Goal: Task Accomplishment & Management: Use online tool/utility

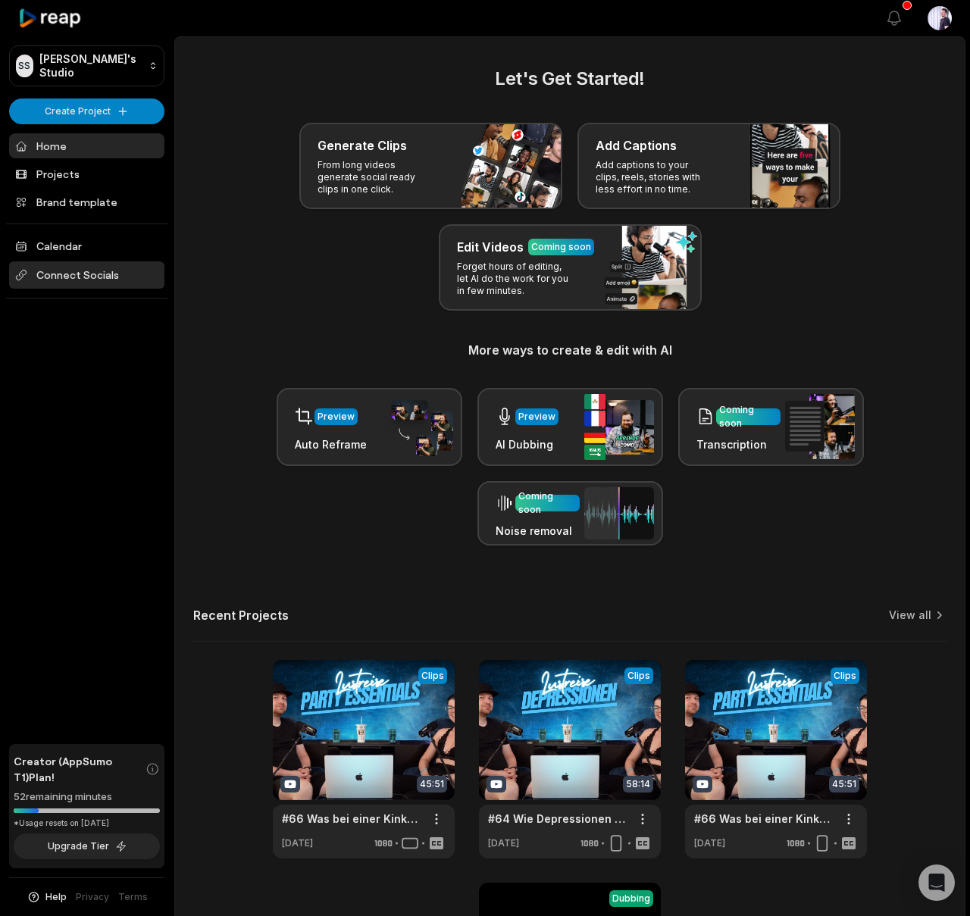
click at [71, 283] on span "Connect Socials" at bounding box center [86, 274] width 155 height 27
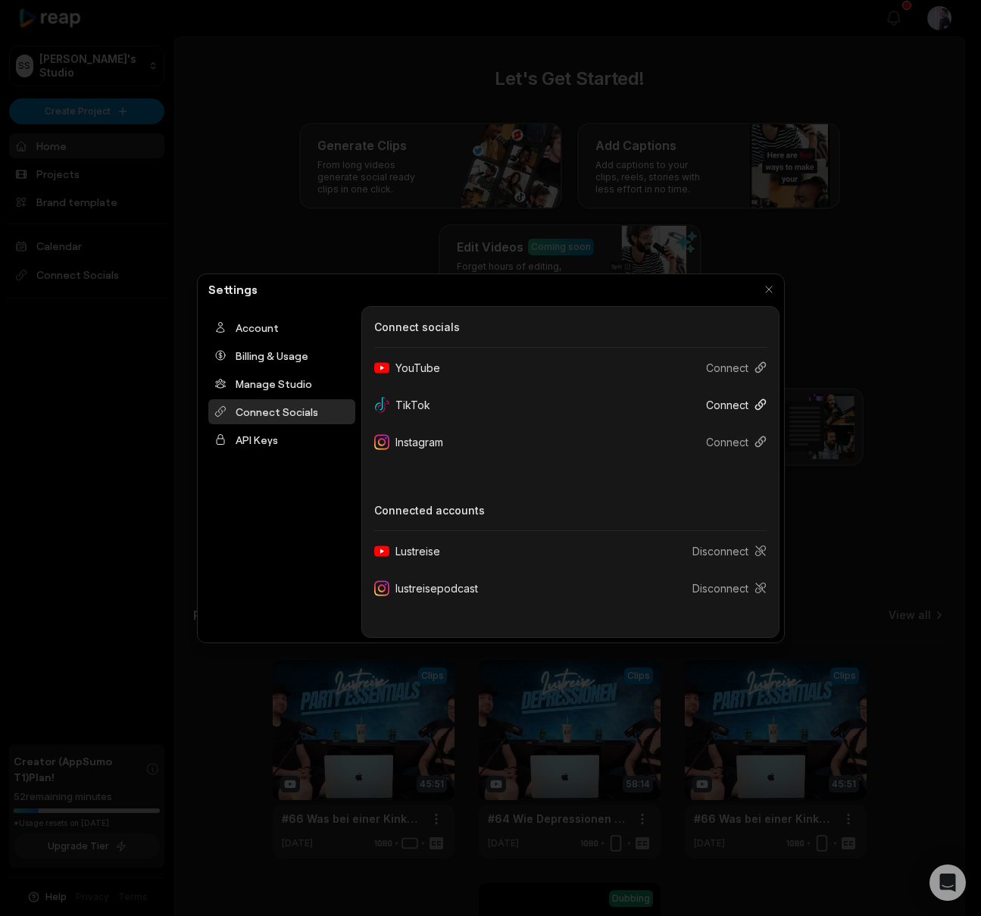
click at [721, 404] on button "Connect" at bounding box center [730, 405] width 73 height 28
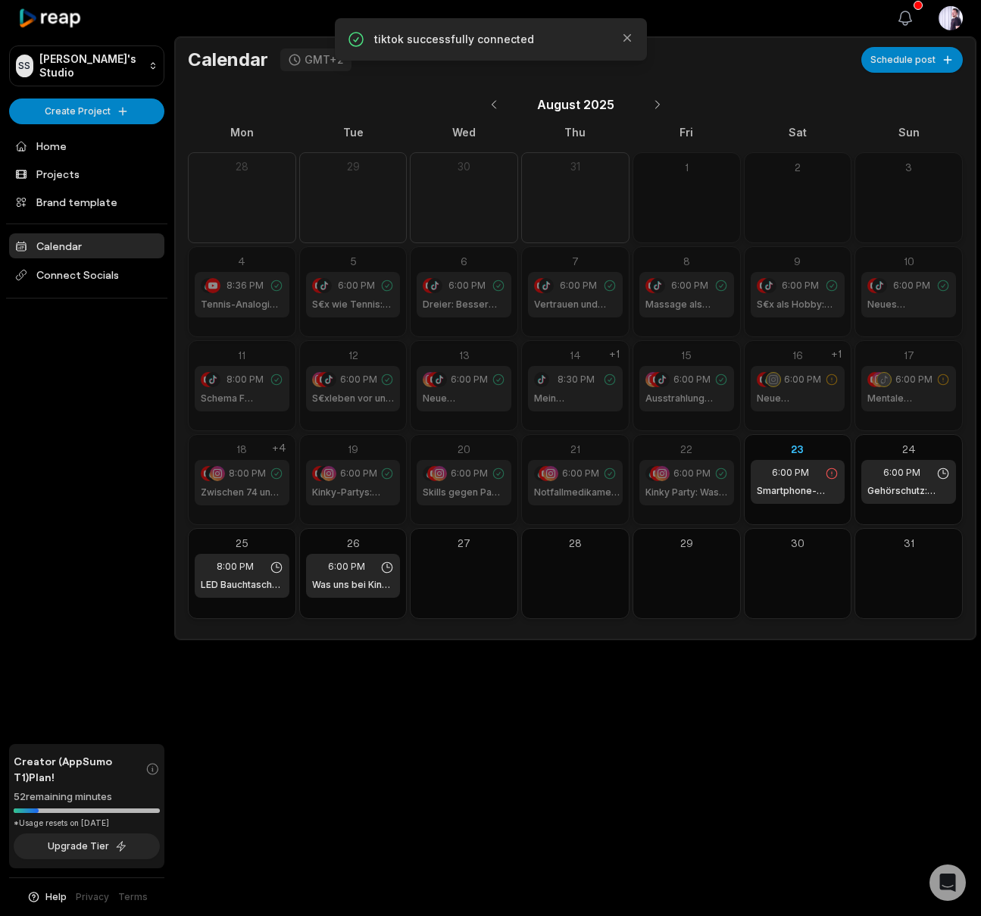
click at [898, 21] on icon "button" at bounding box center [905, 18] width 18 height 18
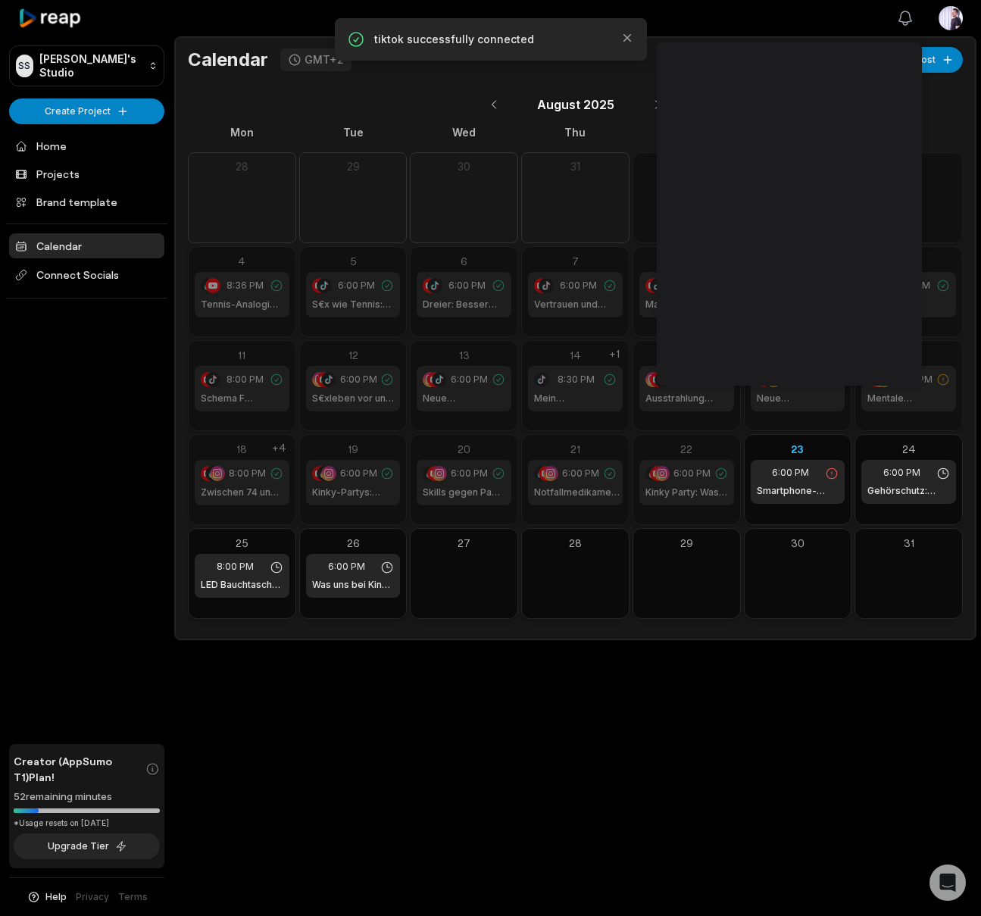
click at [898, 21] on icon "button" at bounding box center [905, 18] width 18 height 18
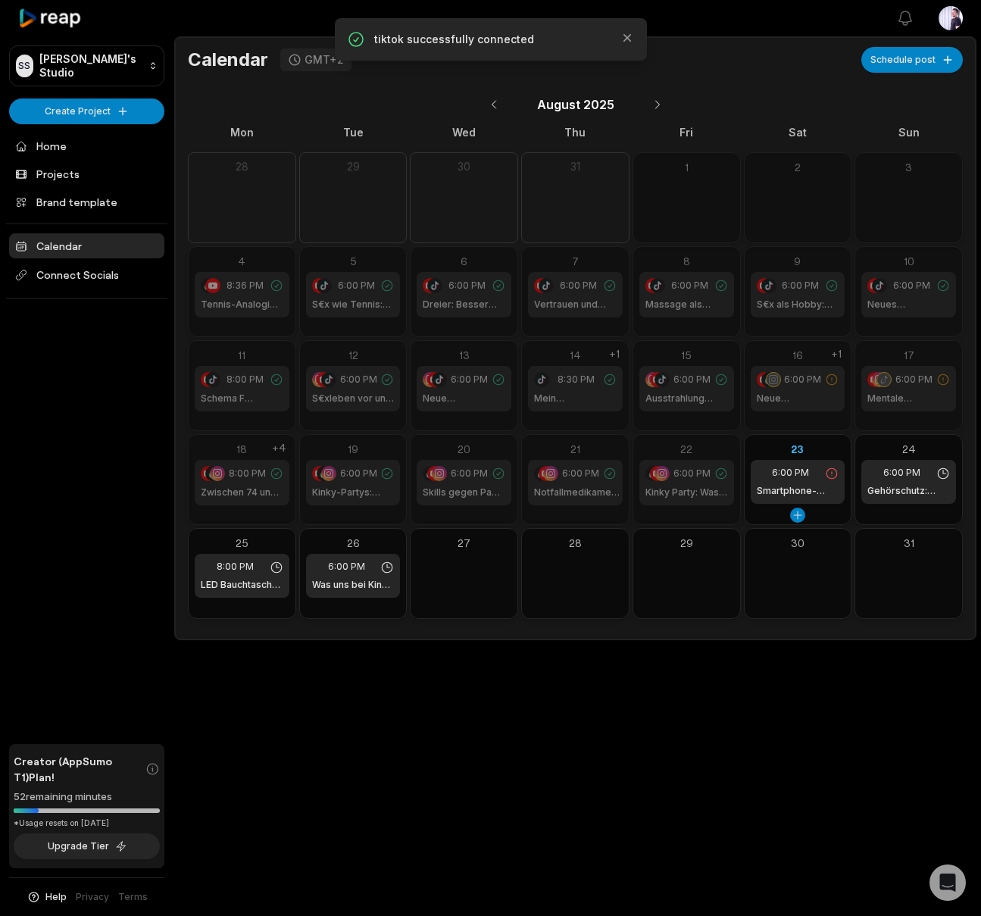
click at [794, 495] on h1 "Smartphone-Verbot: Entspannt feiern auf Kinky Parties | LustReise Shorts" at bounding box center [798, 491] width 83 height 14
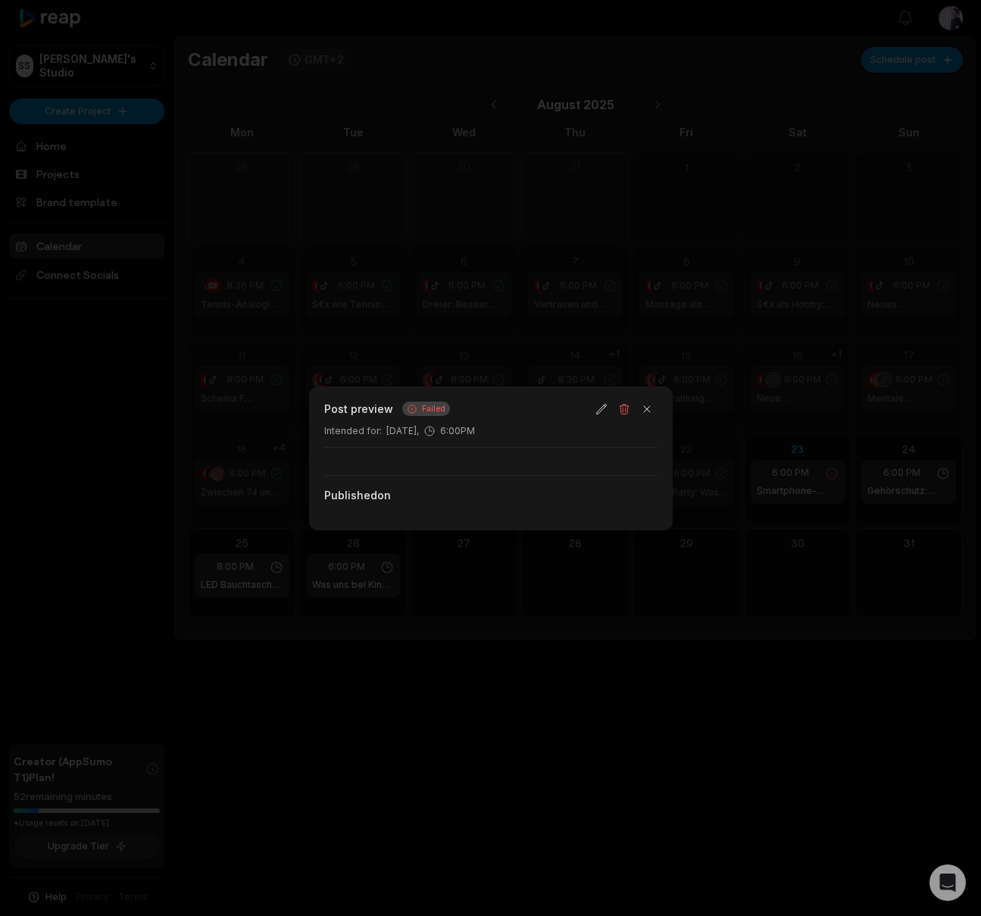
click at [756, 579] on div at bounding box center [490, 458] width 981 height 916
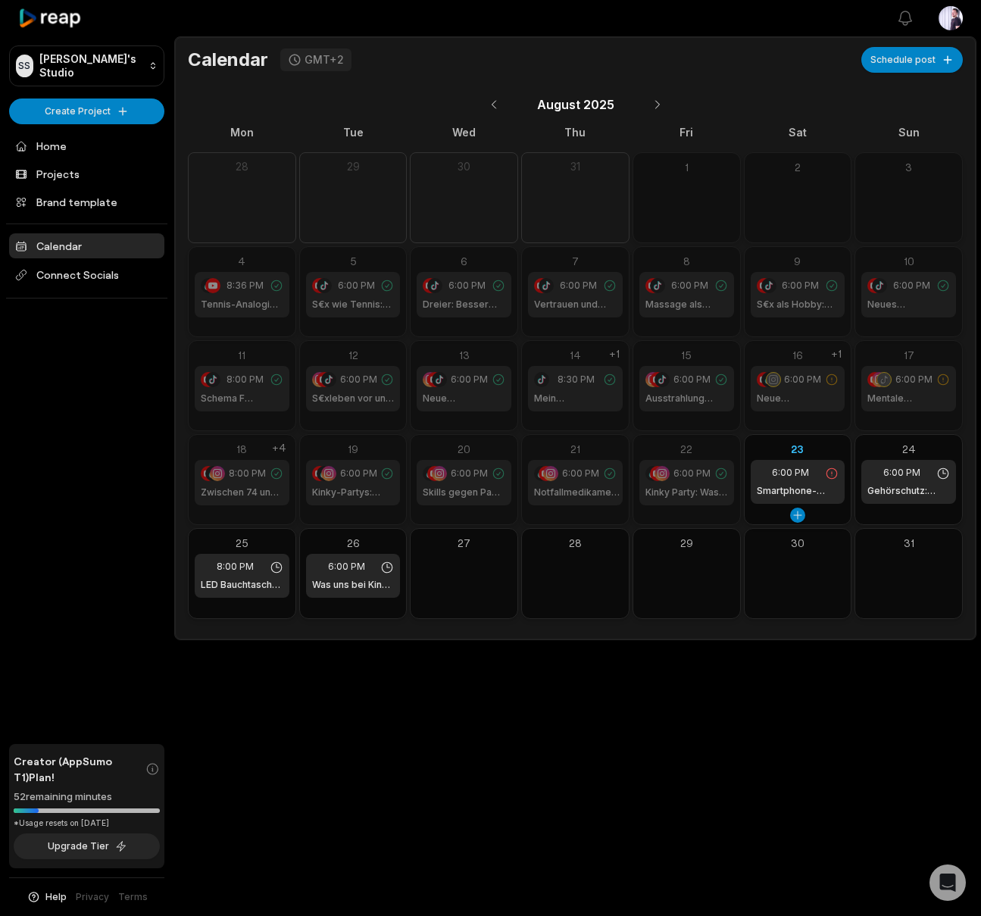
click at [789, 470] on span "6:00 PM" at bounding box center [790, 473] width 37 height 14
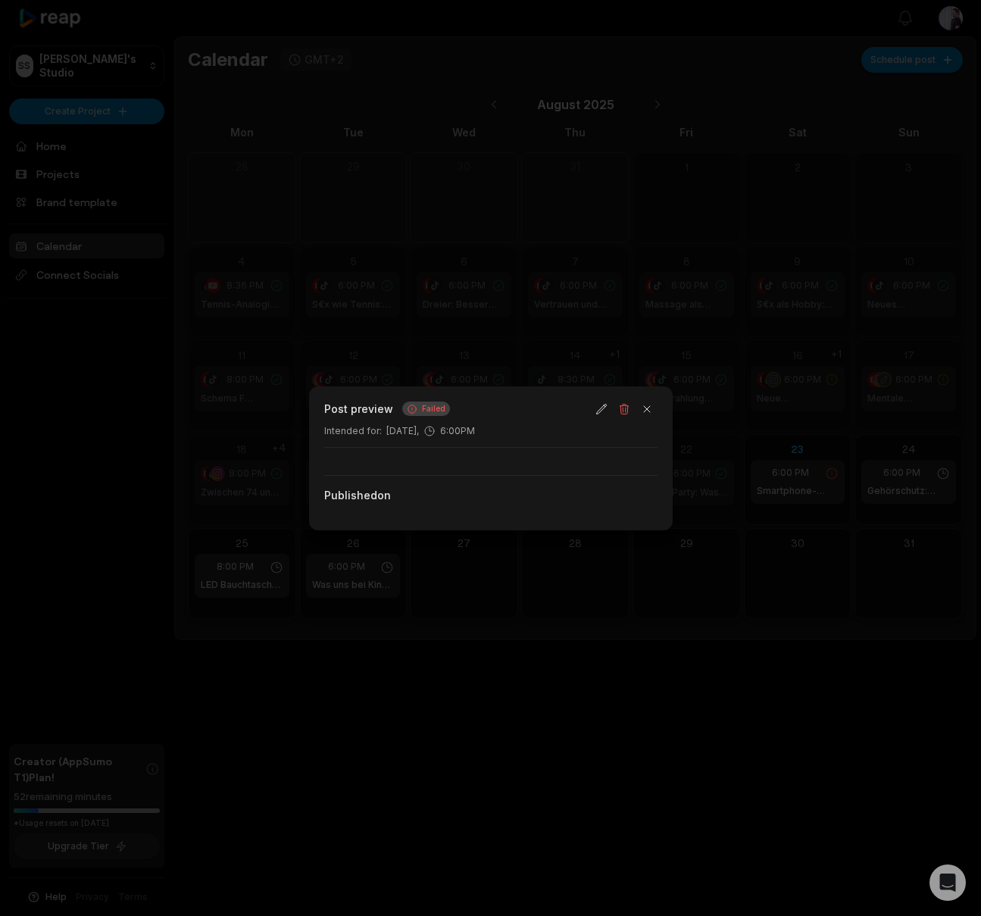
click at [426, 409] on span "Failed" at bounding box center [433, 408] width 23 height 11
click at [601, 408] on button "button" at bounding box center [601, 408] width 21 height 21
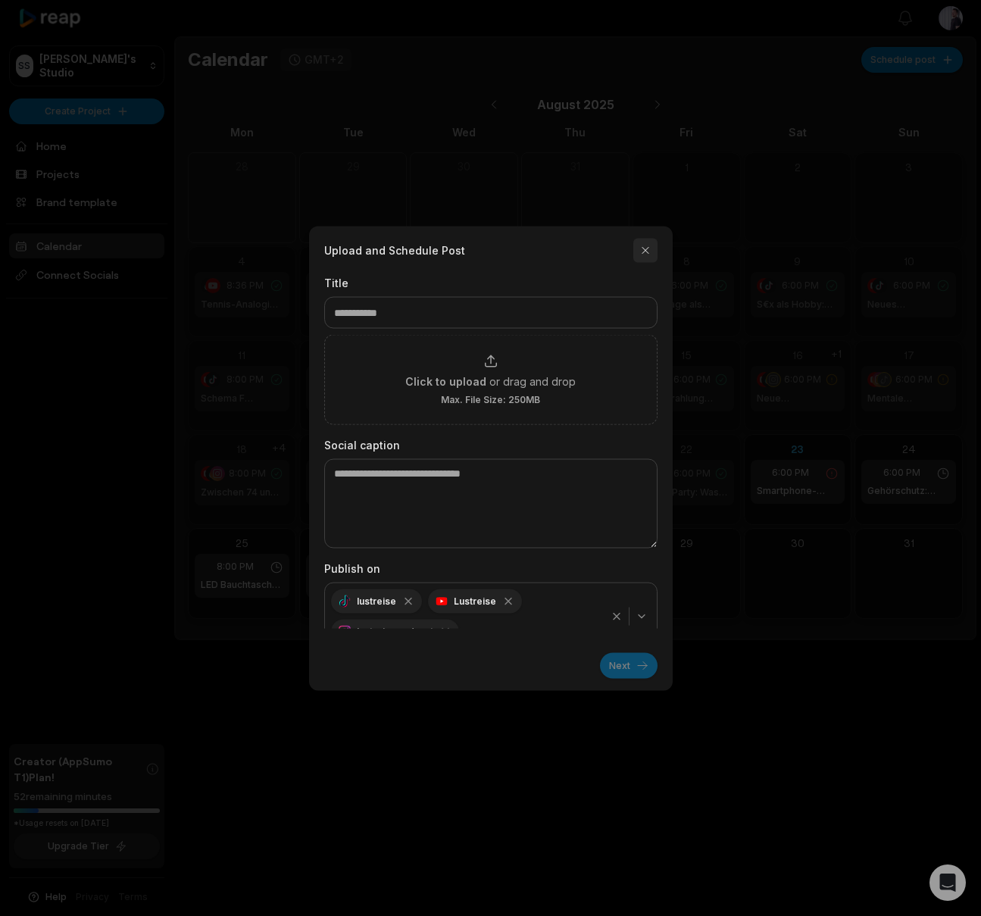
click at [648, 254] on button "button" at bounding box center [645, 250] width 24 height 24
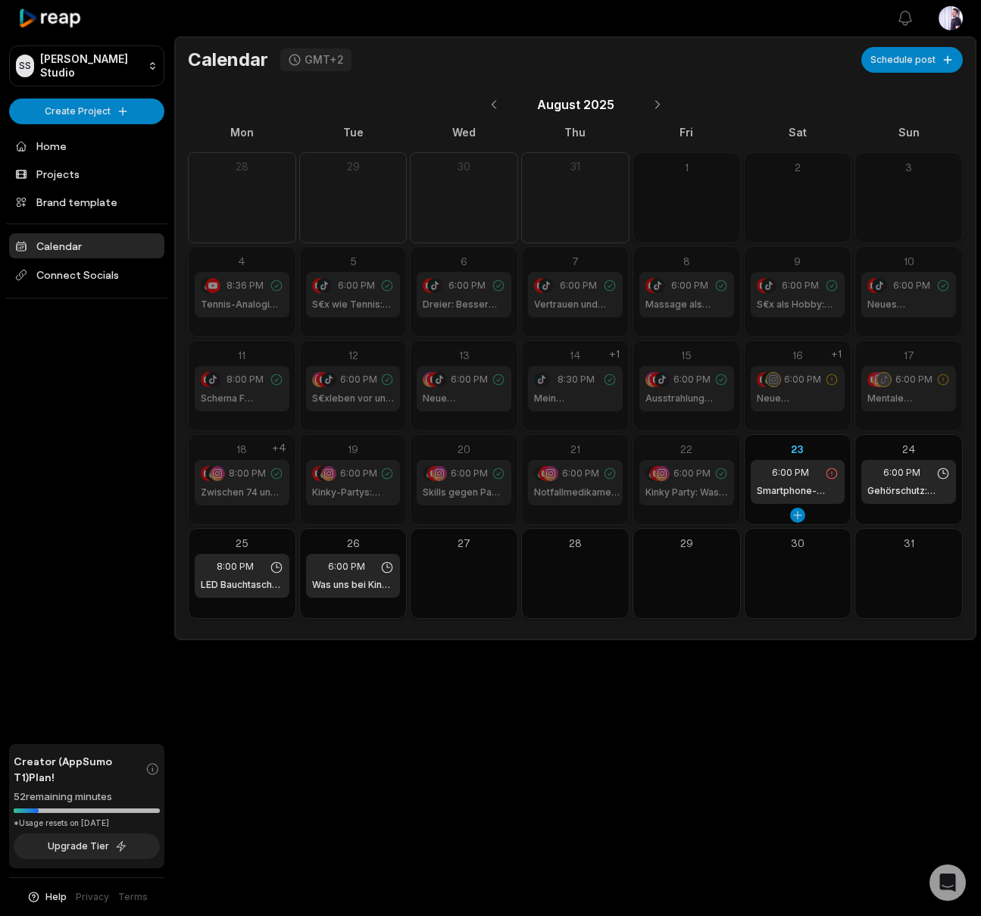
click at [764, 482] on div "6:00 PM Smartphone-Verbot: Entspannt feiern auf Kinky Parties | LustReise Shorts" at bounding box center [798, 482] width 95 height 44
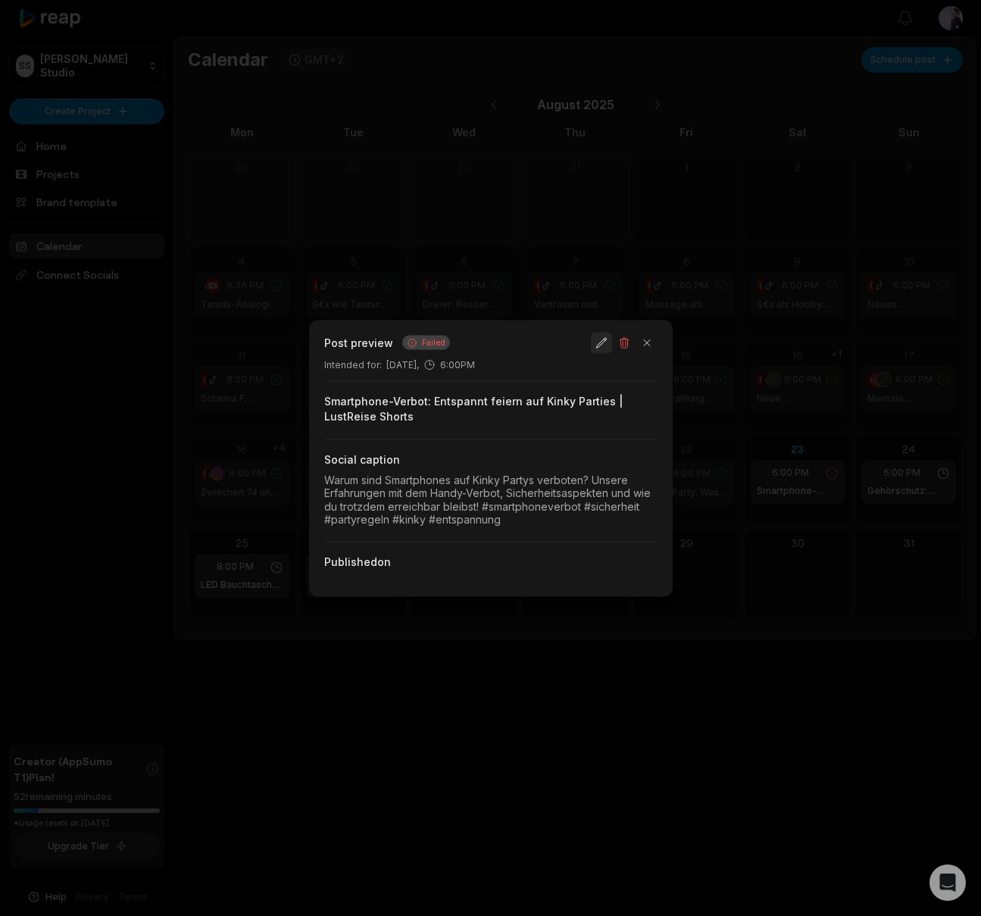
click at [604, 344] on button "button" at bounding box center [601, 342] width 21 height 21
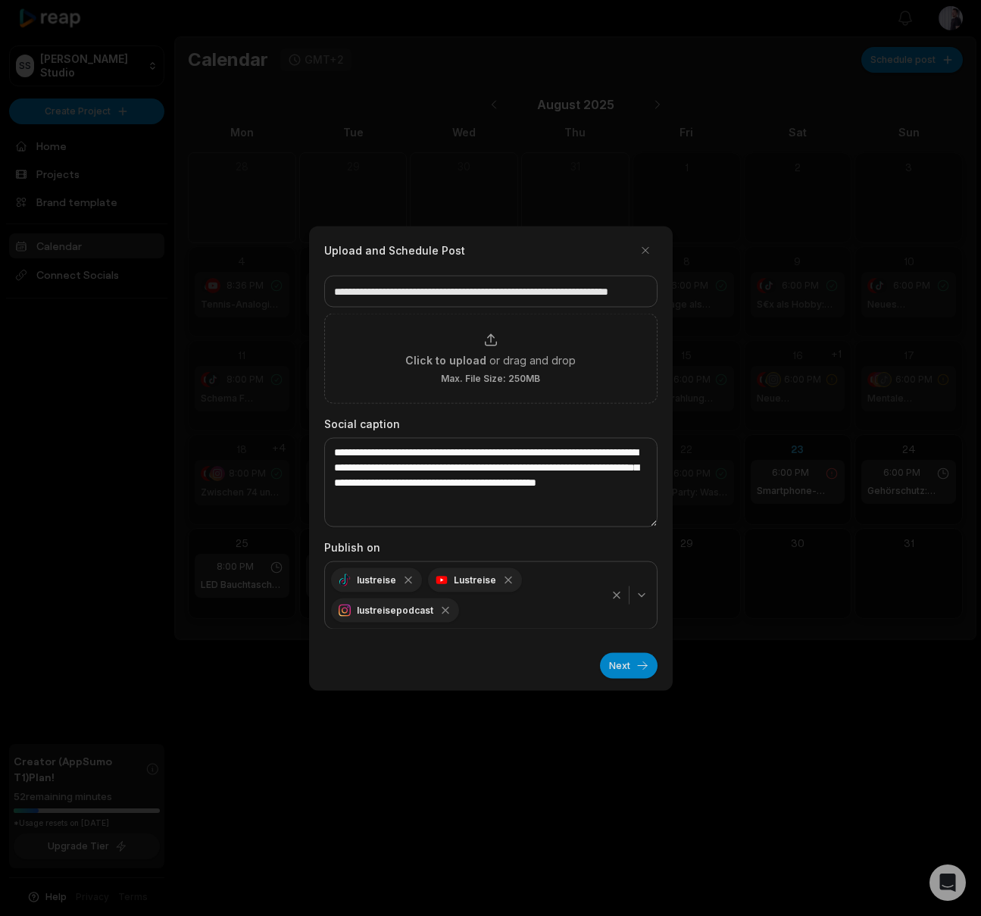
scroll to position [22, 0]
click at [636, 597] on icon "button" at bounding box center [642, 594] width 12 height 12
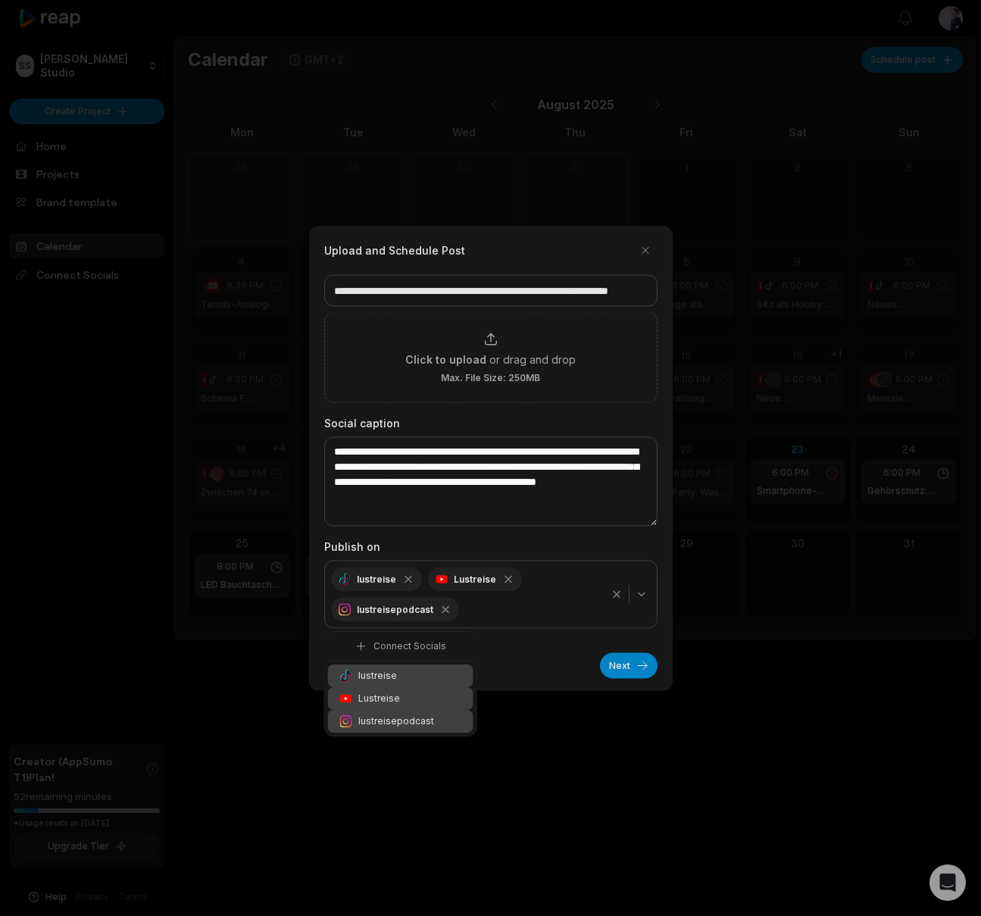
click at [403, 697] on div "Lustreise" at bounding box center [400, 698] width 145 height 23
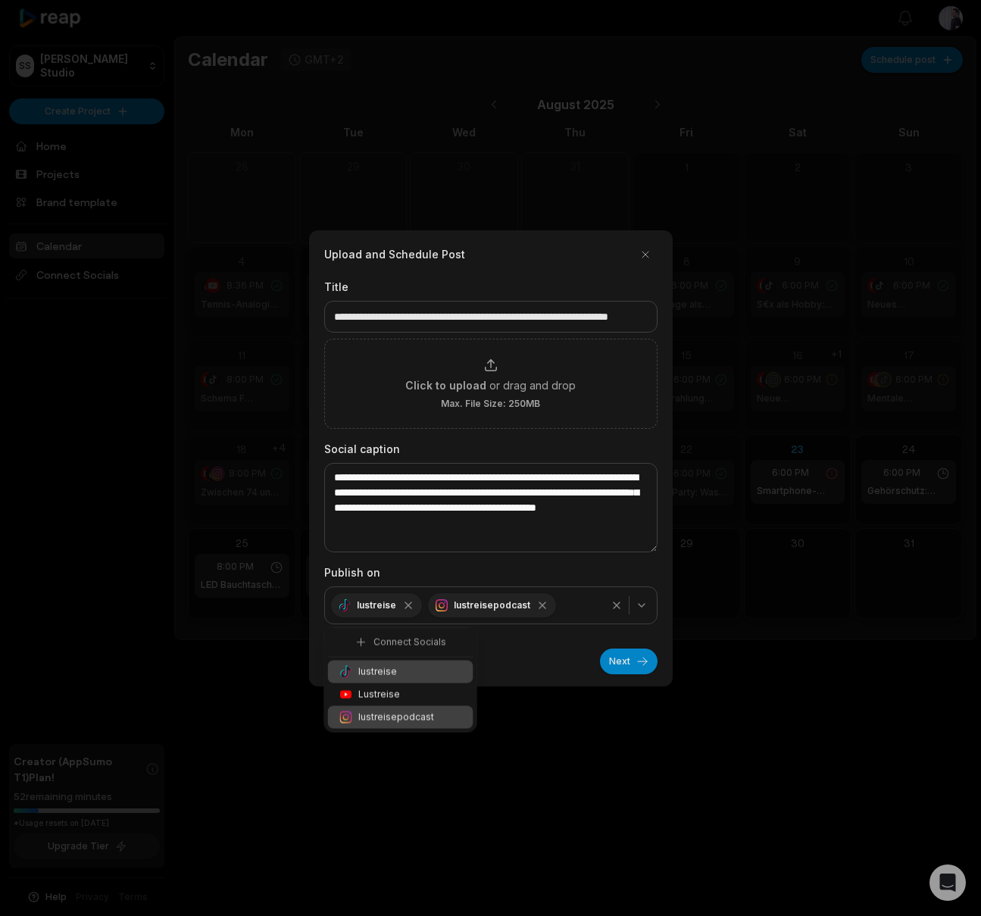
click at [407, 714] on span "lustreisepodcast" at bounding box center [396, 718] width 76 height 14
click at [634, 663] on button "Next" at bounding box center [629, 661] width 58 height 26
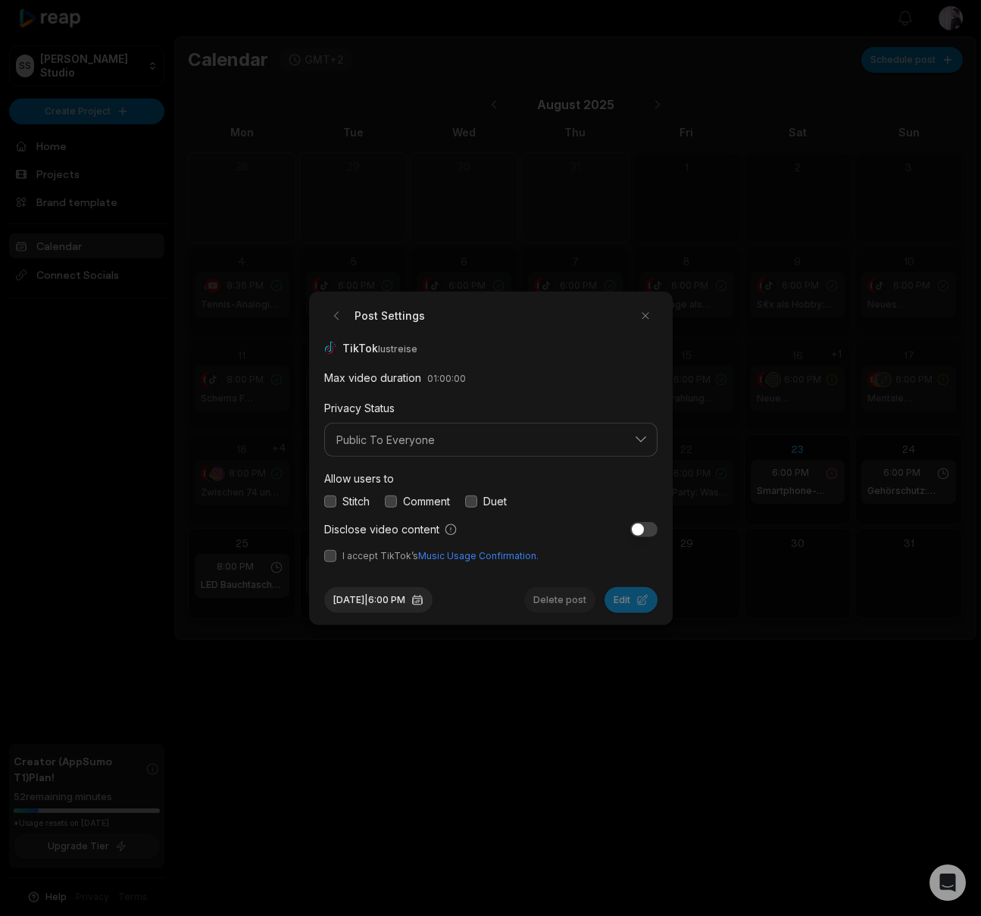
click at [351, 499] on label "Stitch" at bounding box center [355, 501] width 27 height 16
click at [398, 501] on div "Comment" at bounding box center [417, 501] width 65 height 16
click at [477, 505] on button "button" at bounding box center [471, 501] width 12 height 12
click at [391, 500] on button "button" at bounding box center [391, 501] width 12 height 12
click at [326, 501] on button "button" at bounding box center [330, 501] width 12 height 12
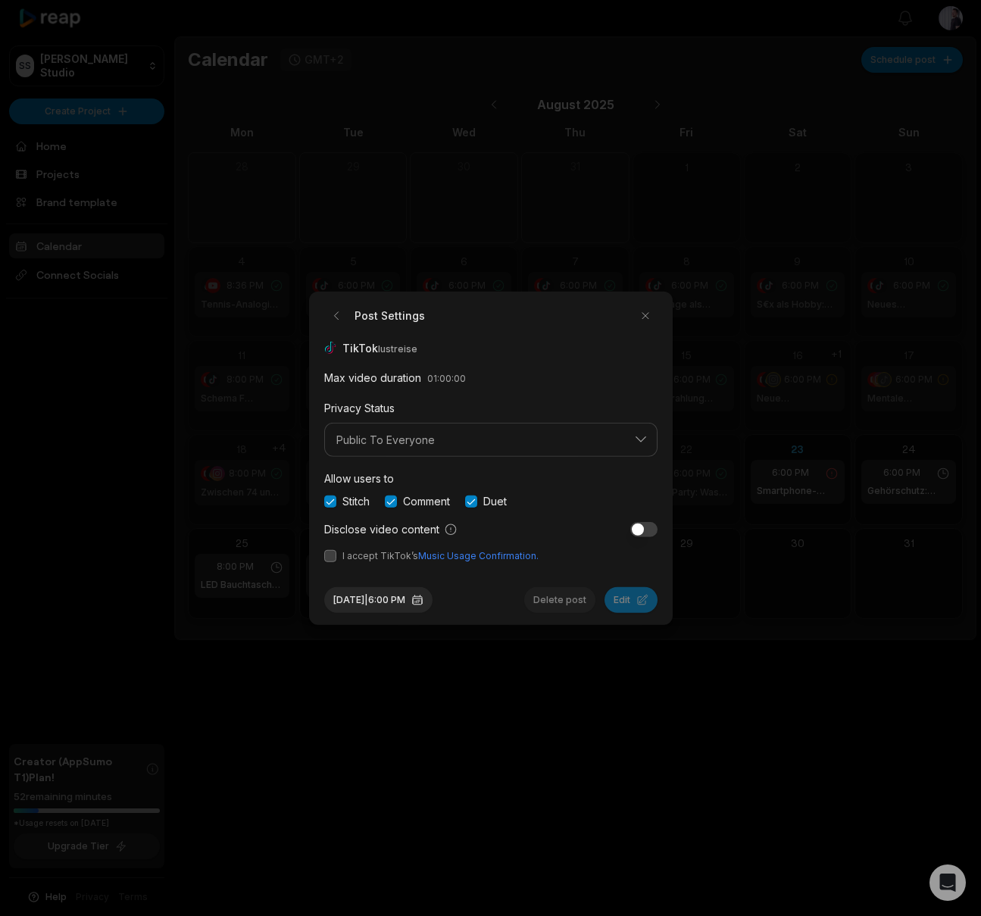
click at [328, 555] on button "button" at bounding box center [330, 556] width 12 height 12
click at [633, 601] on button "Edit" at bounding box center [630, 600] width 53 height 26
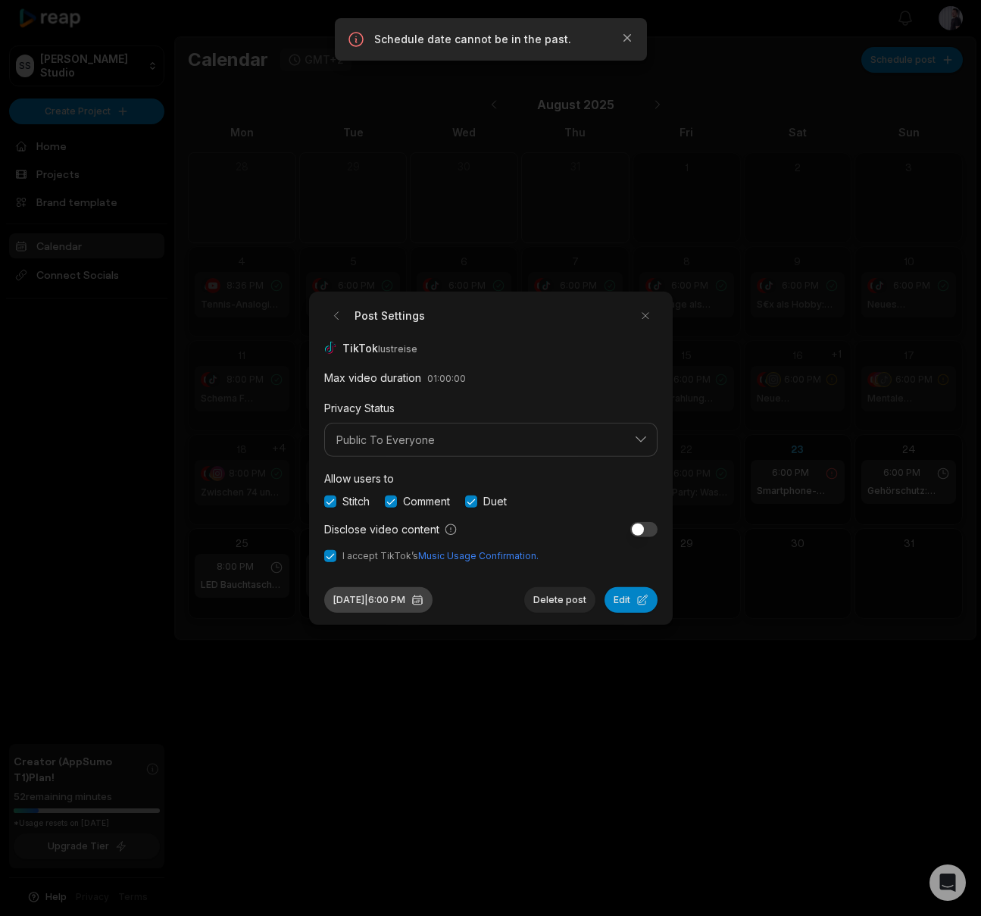
click at [418, 607] on button "Aug 23, 2025 | 6:00 PM" at bounding box center [378, 600] width 108 height 26
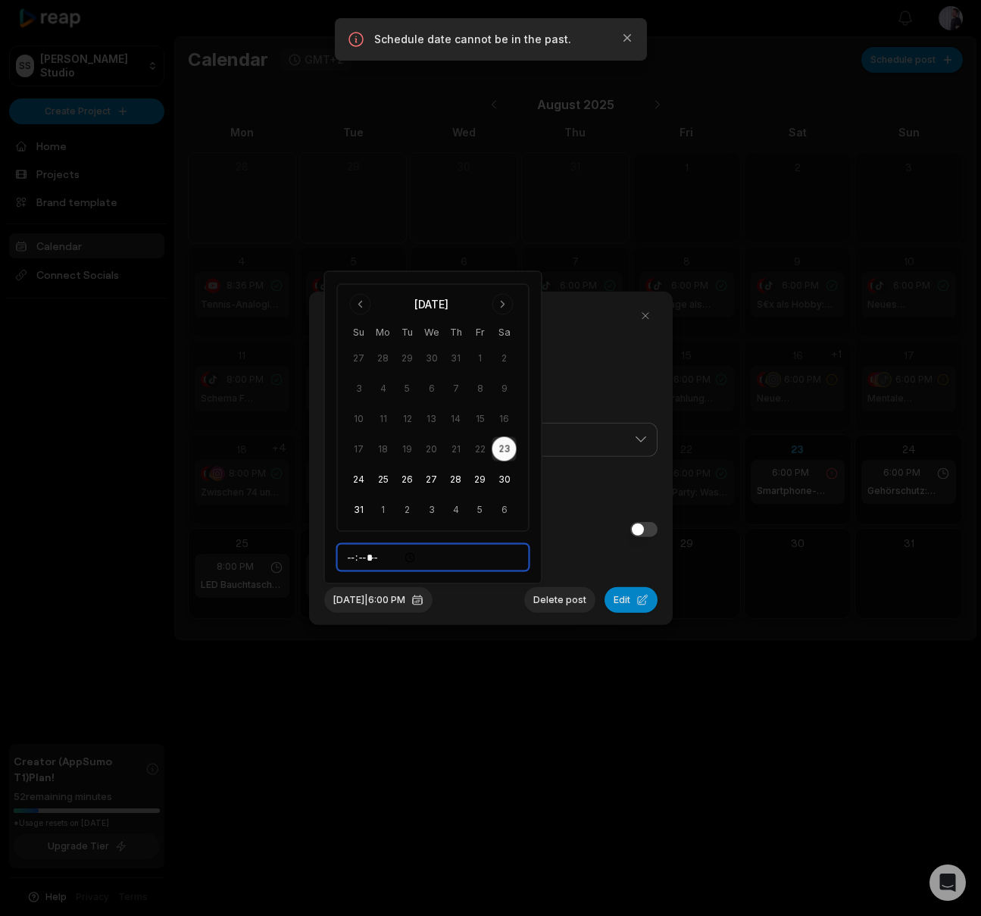
click at [373, 558] on input "*****" at bounding box center [433, 557] width 192 height 27
type input "*****"
click at [619, 599] on button "Edit" at bounding box center [630, 600] width 53 height 26
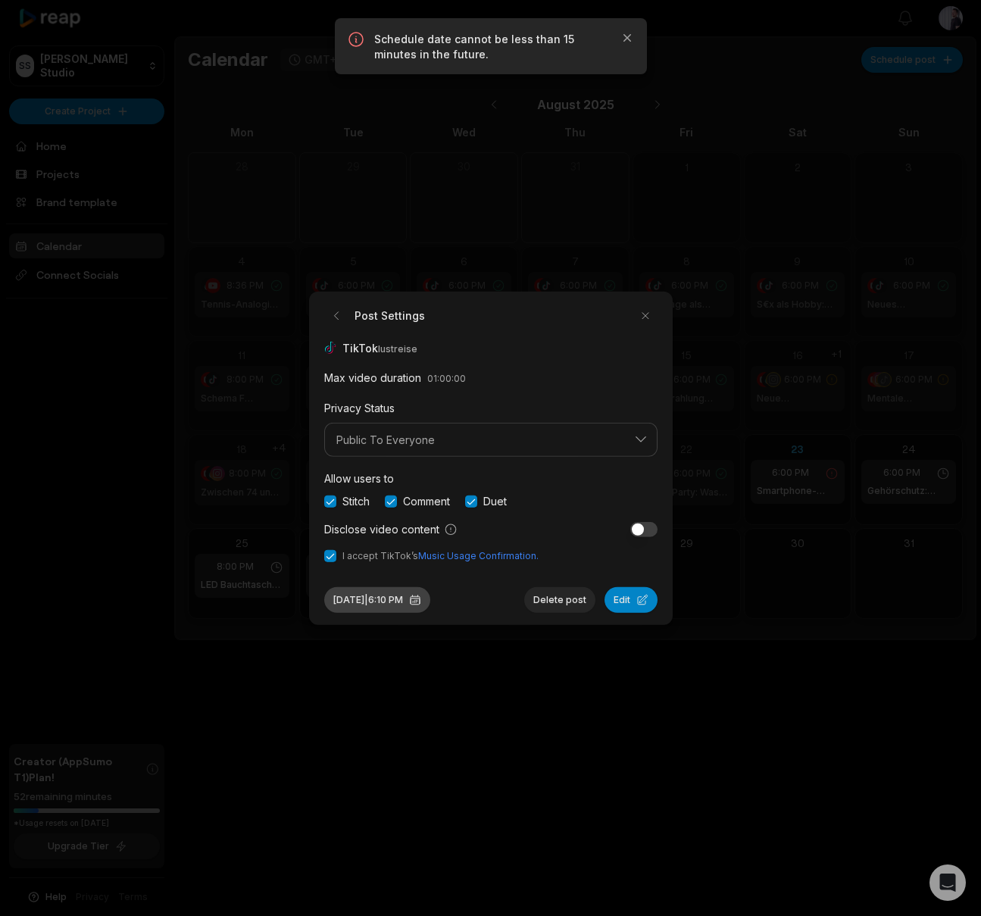
click at [421, 598] on button "Aug 23, 2025 | 6:10 PM" at bounding box center [377, 600] width 106 height 26
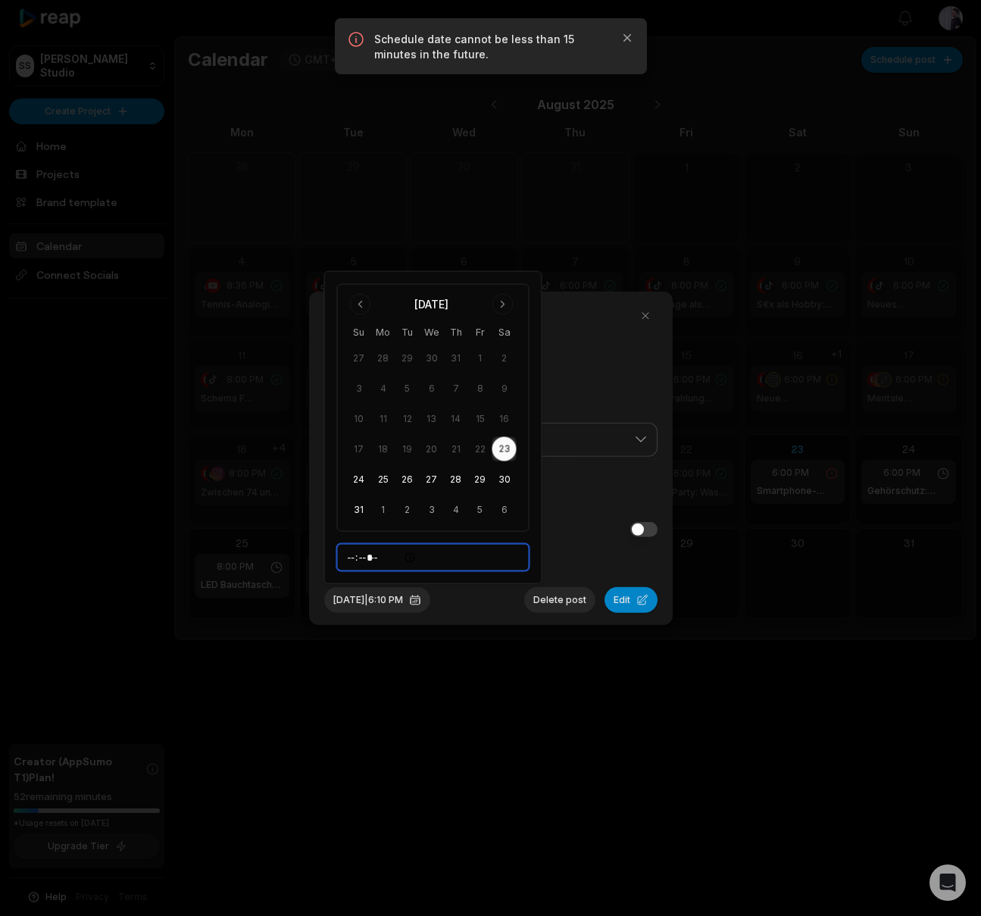
click at [370, 558] on input "*****" at bounding box center [433, 557] width 192 height 27
type input "*****"
click at [630, 601] on button "Edit" at bounding box center [630, 600] width 53 height 26
